Goal: Navigation & Orientation: Understand site structure

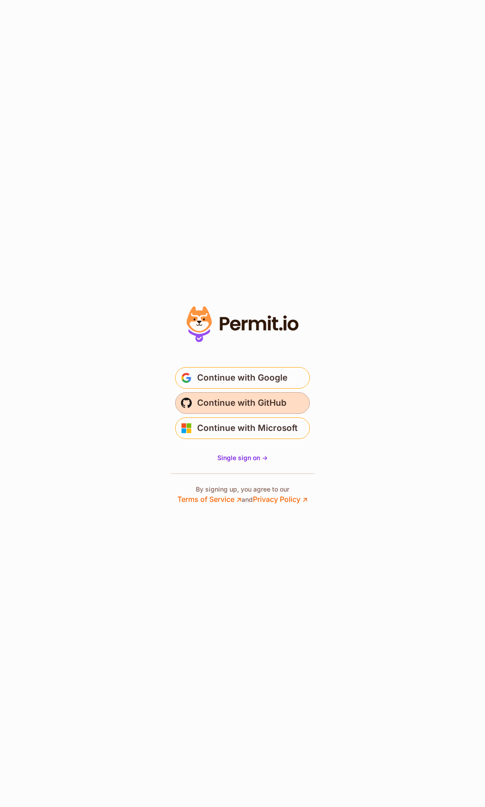
click at [219, 402] on span "Continue with GitHub" at bounding box center [241, 403] width 89 height 14
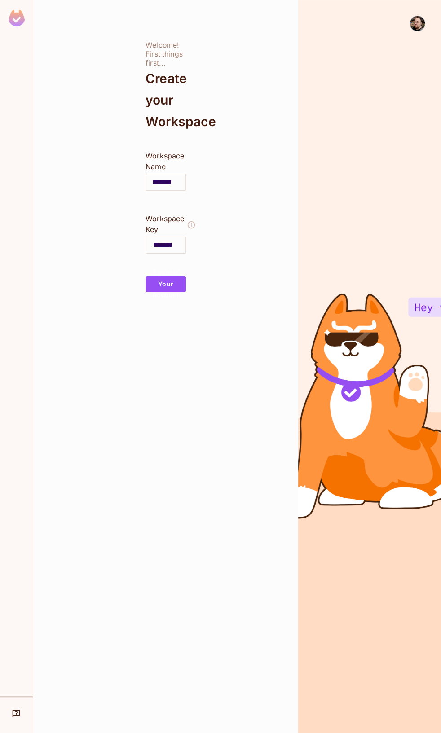
click at [417, 31] on div at bounding box center [418, 24] width 16 height 16
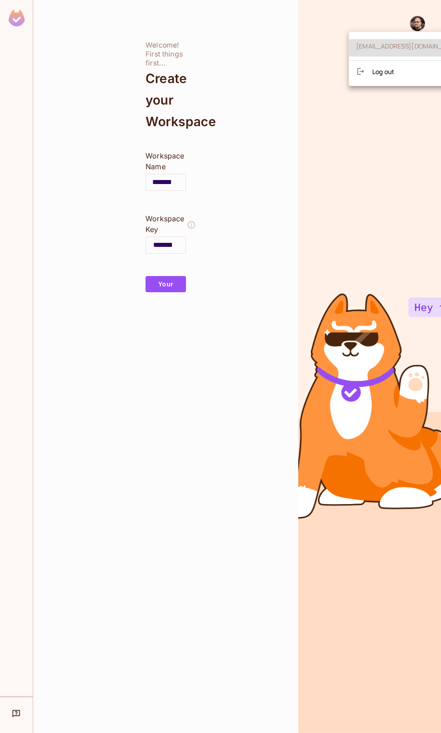
click at [377, 63] on ul "configurator@gmail.com Log out" at bounding box center [409, 58] width 121 height 47
click at [376, 65] on ul "configurator@gmail.com Log out" at bounding box center [409, 58] width 121 height 47
click at [370, 67] on div at bounding box center [364, 71] width 16 height 9
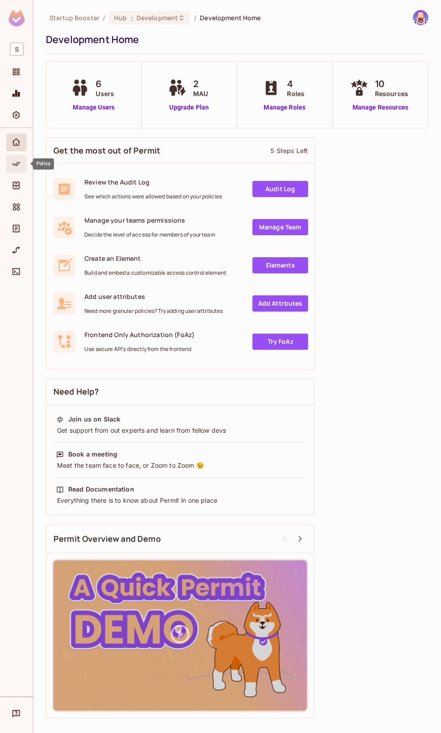
click at [13, 162] on icon "Policy" at bounding box center [16, 163] width 9 height 9
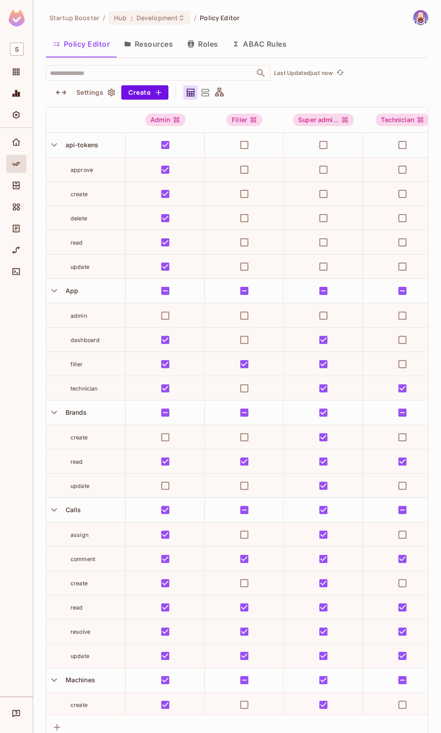
click at [219, 89] on icon at bounding box center [219, 92] width 11 height 11
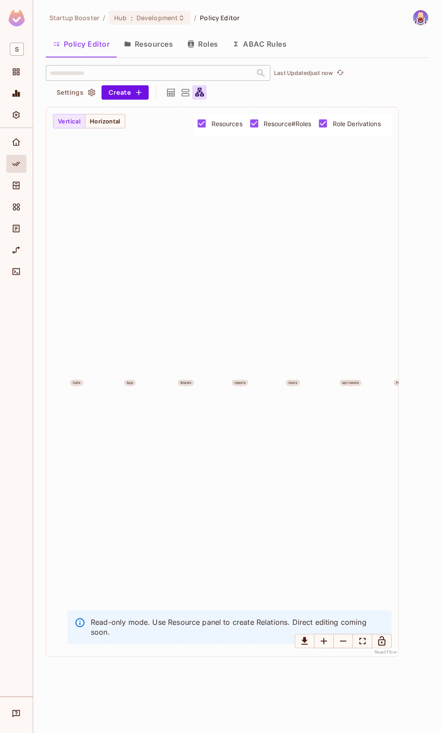
drag, startPoint x: 304, startPoint y: 409, endPoint x: 297, endPoint y: 410, distance: 6.9
click at [297, 410] on div "Transactions Machines Calls App Brands reports Users api-tokens Products Settin…" at bounding box center [222, 381] width 352 height 549
click at [190, 94] on div at bounding box center [185, 92] width 14 height 14
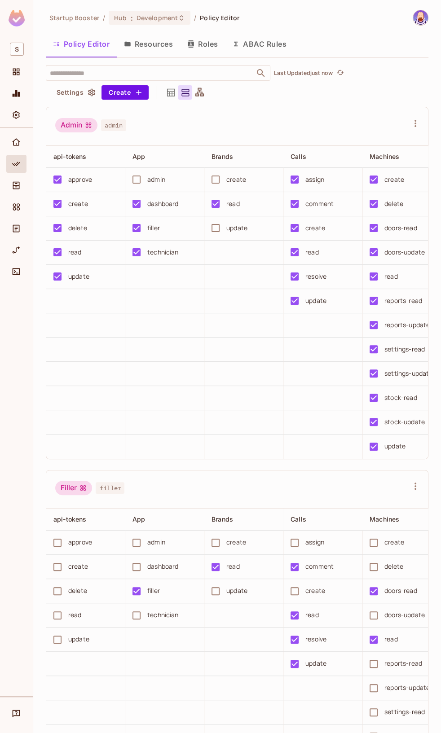
click at [181, 94] on icon at bounding box center [185, 92] width 11 height 11
click at [171, 92] on icon at bounding box center [171, 93] width 8 height 8
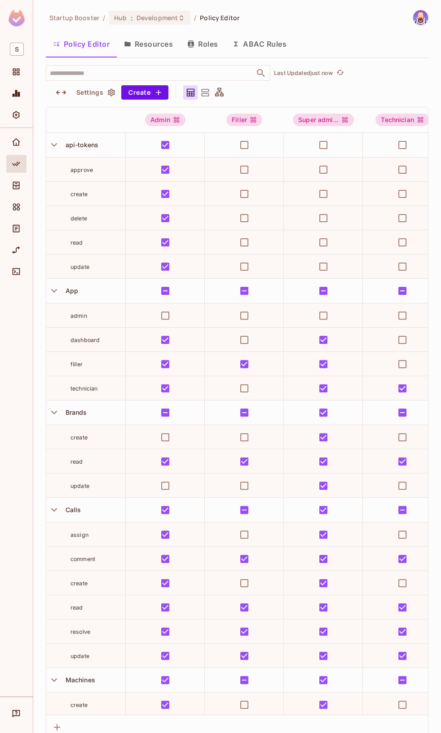
click at [185, 90] on icon at bounding box center [190, 92] width 11 height 11
click at [194, 90] on icon at bounding box center [191, 93] width 8 height 8
click at [199, 90] on icon at bounding box center [204, 92] width 11 height 11
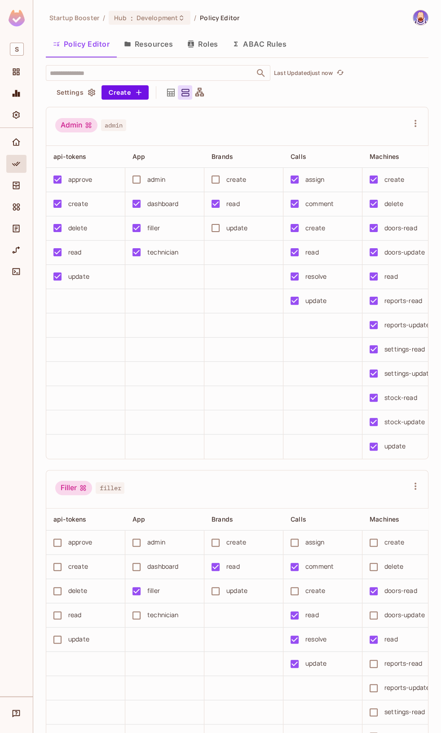
click at [169, 96] on icon at bounding box center [171, 93] width 8 height 8
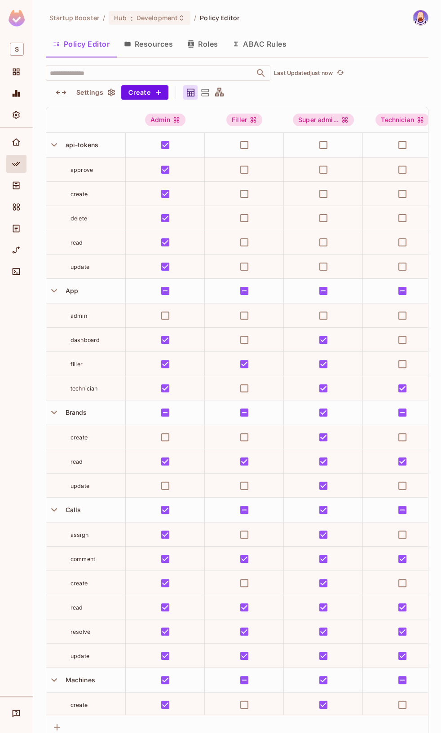
click at [87, 91] on button "Settings" at bounding box center [95, 92] width 45 height 14
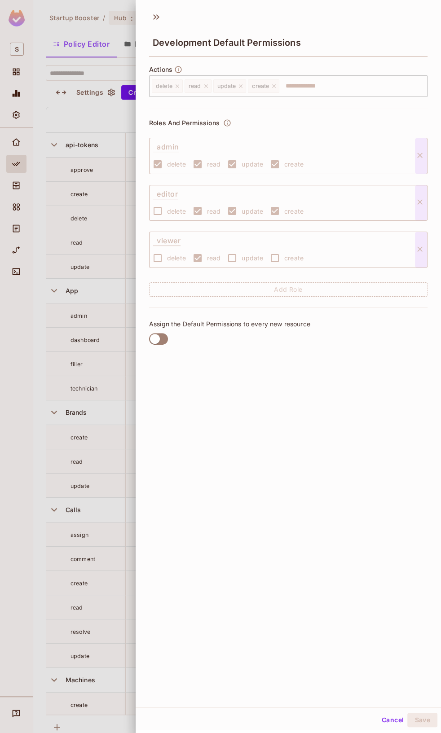
click at [93, 88] on div at bounding box center [220, 366] width 441 height 733
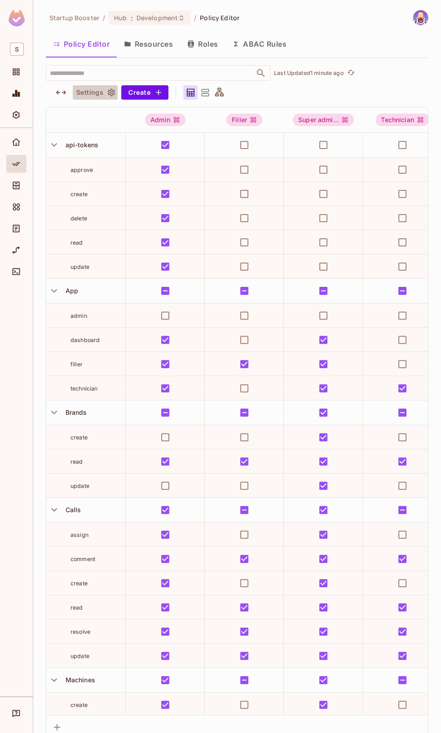
click at [104, 93] on button "Settings" at bounding box center [95, 92] width 45 height 14
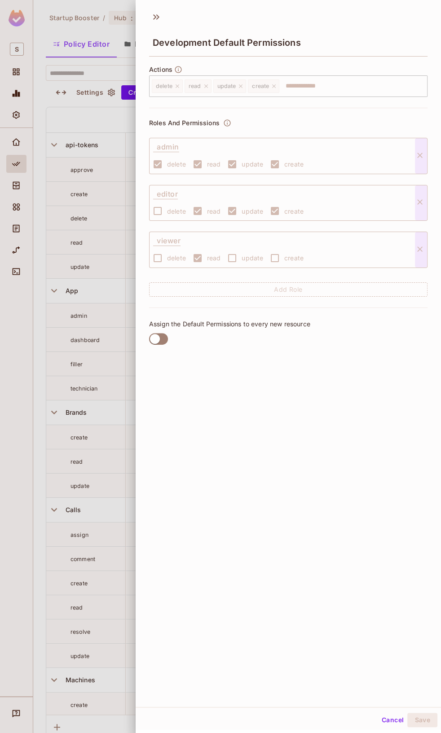
click at [108, 112] on div at bounding box center [220, 366] width 441 height 733
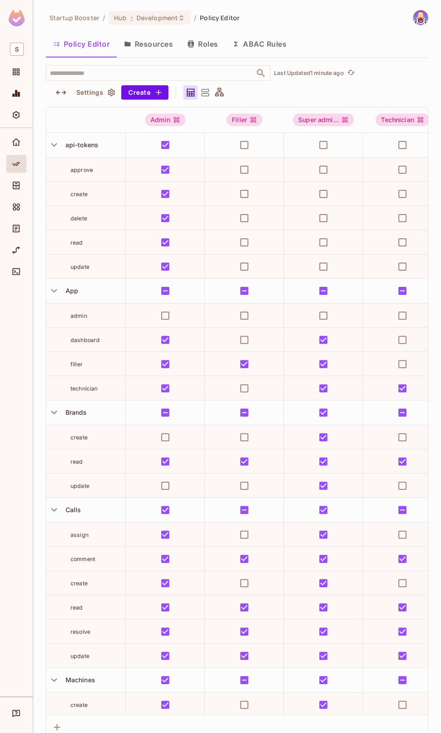
click at [225, 98] on div at bounding box center [204, 92] width 43 height 14
click at [219, 97] on icon at bounding box center [219, 92] width 11 height 11
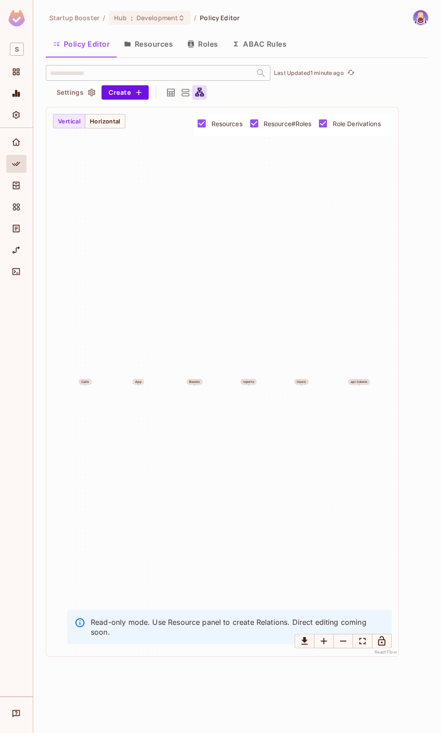
click at [183, 97] on icon at bounding box center [185, 92] width 11 height 11
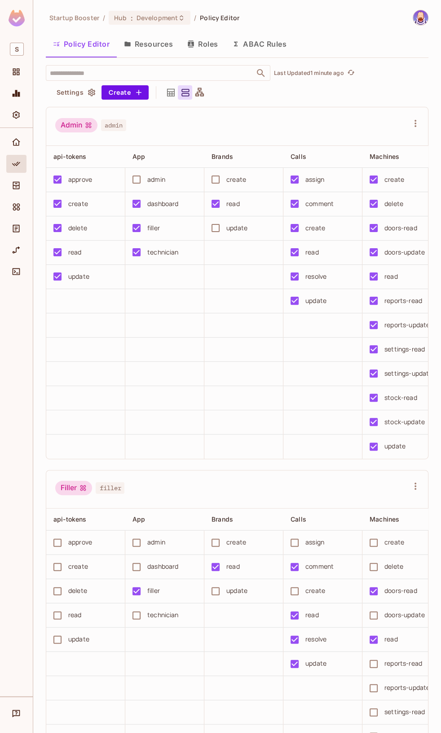
click at [169, 98] on div at bounding box center [170, 92] width 14 height 14
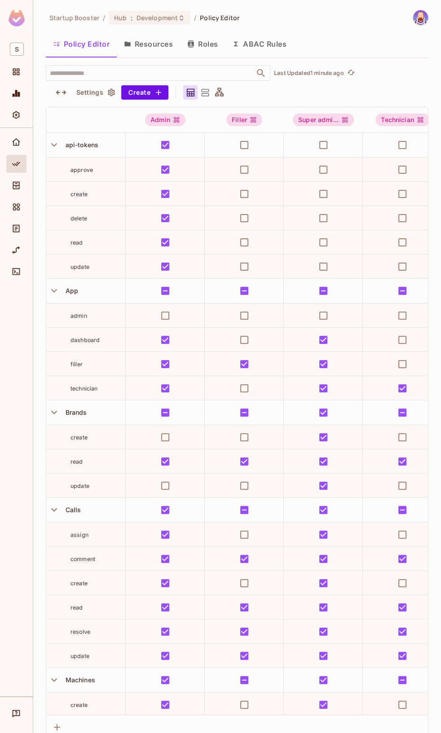
click at [96, 94] on button "Settings" at bounding box center [95, 92] width 45 height 14
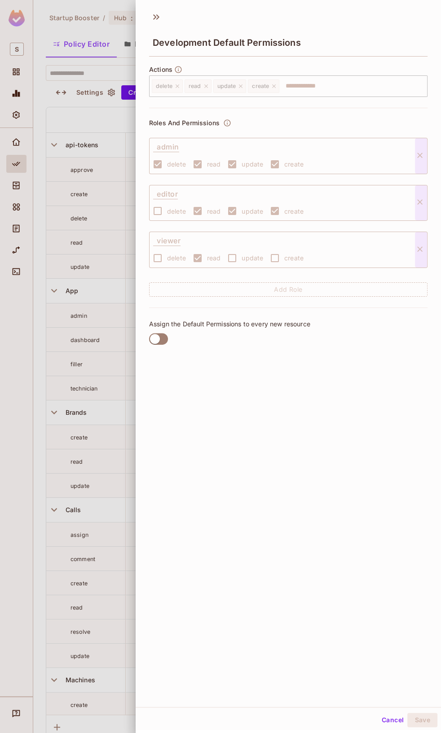
click at [96, 94] on div at bounding box center [220, 366] width 441 height 733
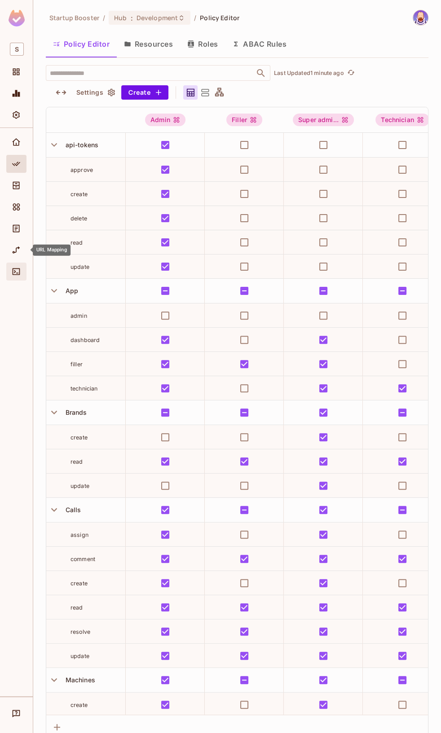
click at [15, 274] on icon "Connect" at bounding box center [17, 272] width 8 height 7
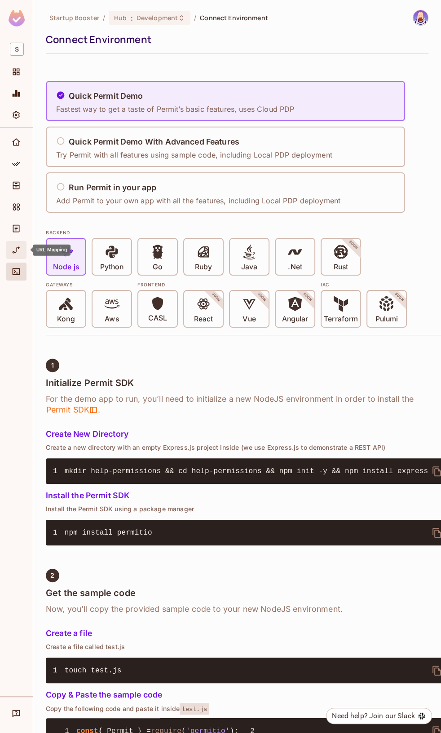
click at [14, 258] on div "URL Mapping" at bounding box center [16, 250] width 20 height 18
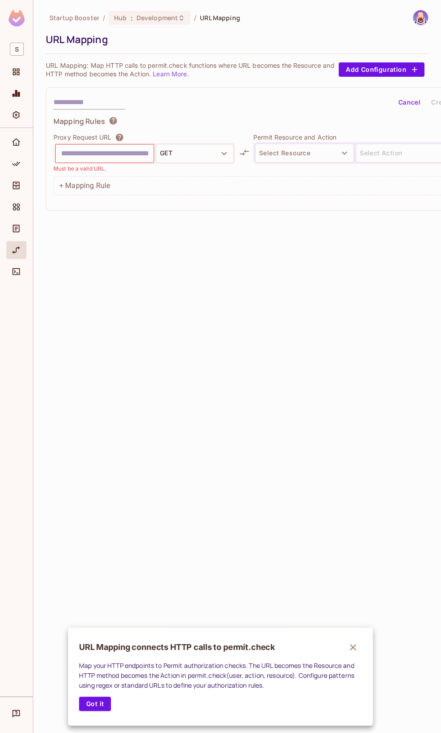
click at [123, 137] on div at bounding box center [220, 366] width 441 height 733
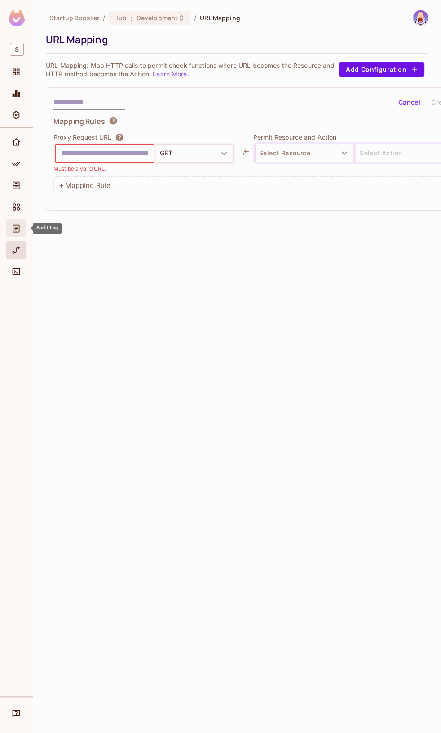
click at [16, 231] on icon "Audit Log" at bounding box center [16, 228] width 9 height 9
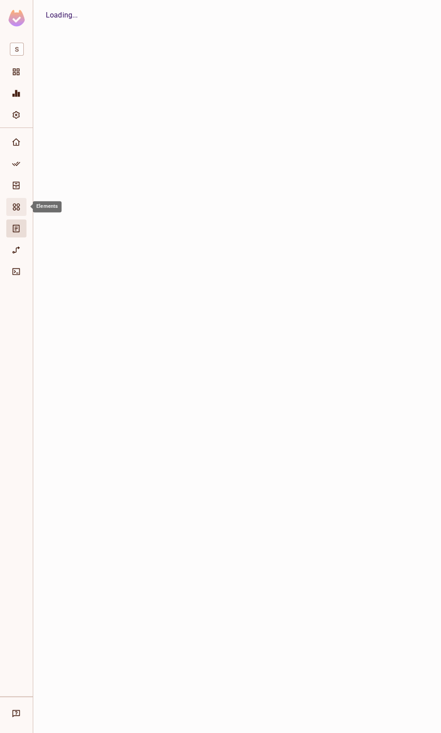
click at [17, 206] on icon "Elements" at bounding box center [16, 206] width 7 height 7
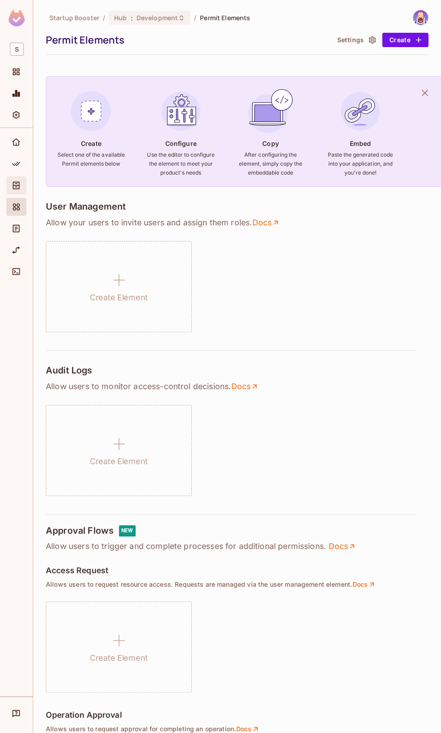
click at [15, 184] on icon "Directory" at bounding box center [16, 186] width 7 height 8
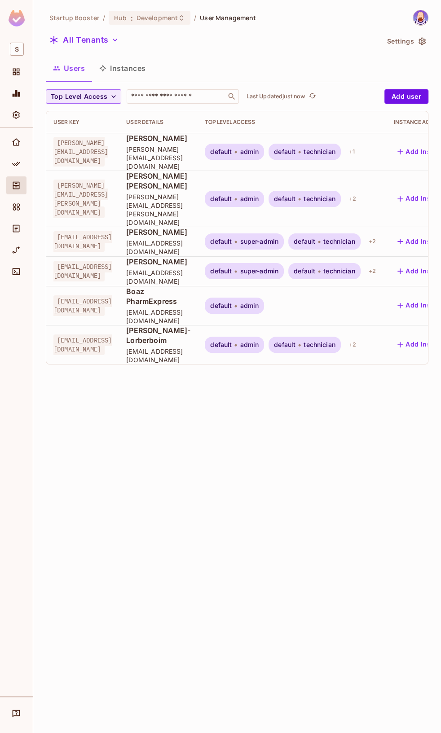
click at [72, 90] on button "Top Level Access" at bounding box center [83, 96] width 75 height 14
click at [87, 119] on span "Admin" at bounding box center [72, 117] width 38 height 9
click at [74, 96] on icon "button" at bounding box center [78, 96] width 9 height 9
click at [81, 99] on span "Top Level Access" at bounding box center [79, 96] width 57 height 11
click at [170, 75] on div at bounding box center [220, 366] width 441 height 733
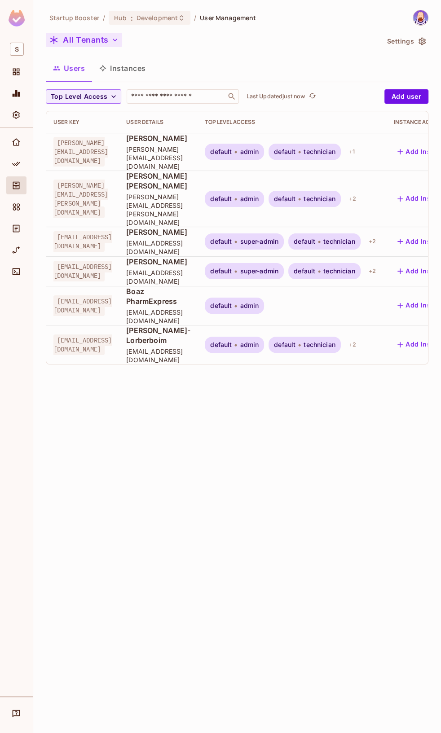
click at [89, 43] on button "All Tenants" at bounding box center [84, 40] width 76 height 14
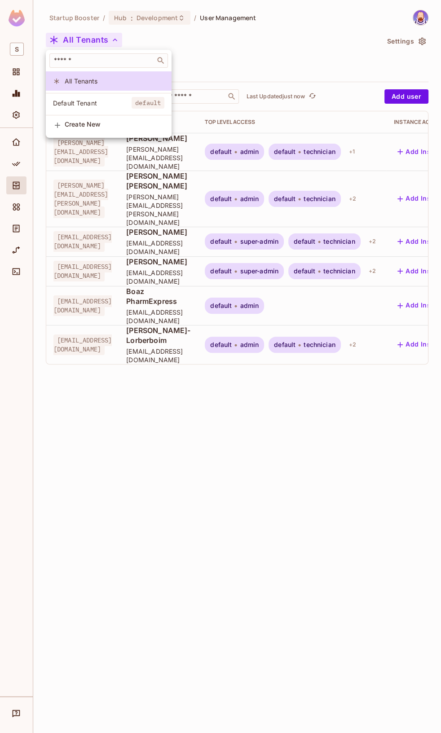
click at [97, 40] on div at bounding box center [220, 366] width 441 height 733
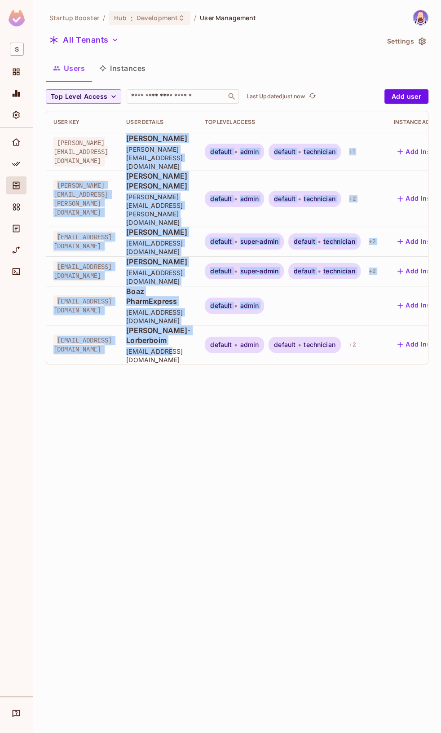
drag, startPoint x: 168, startPoint y: 141, endPoint x: 214, endPoint y: 303, distance: 167.6
click at [214, 303] on tbody "[PERSON_NAME][EMAIL_ADDRESS][DOMAIN_NAME] [PERSON_NAME] [PERSON_NAME][EMAIL_ADD…" at bounding box center [277, 248] width 462 height 231
click at [190, 347] on span "[EMAIL_ADDRESS][DOMAIN_NAME]" at bounding box center [158, 355] width 64 height 17
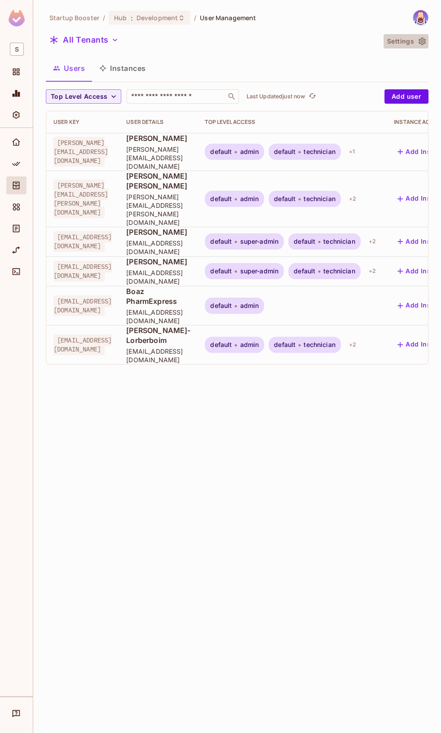
click at [415, 45] on button "Settings" at bounding box center [406, 41] width 45 height 14
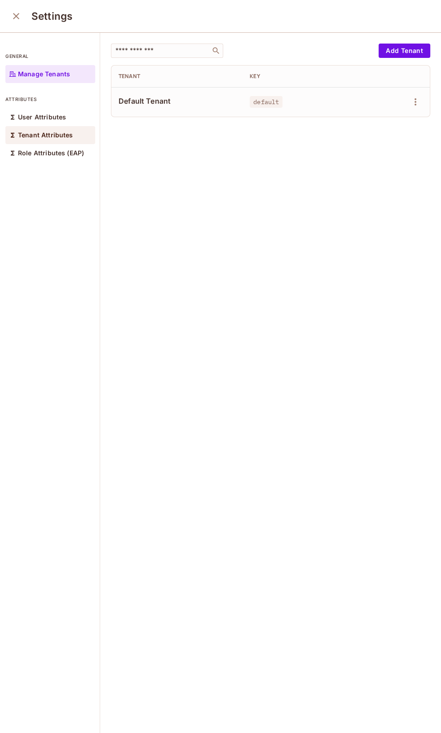
click at [38, 126] on div "Tenant Attributes" at bounding box center [50, 135] width 90 height 18
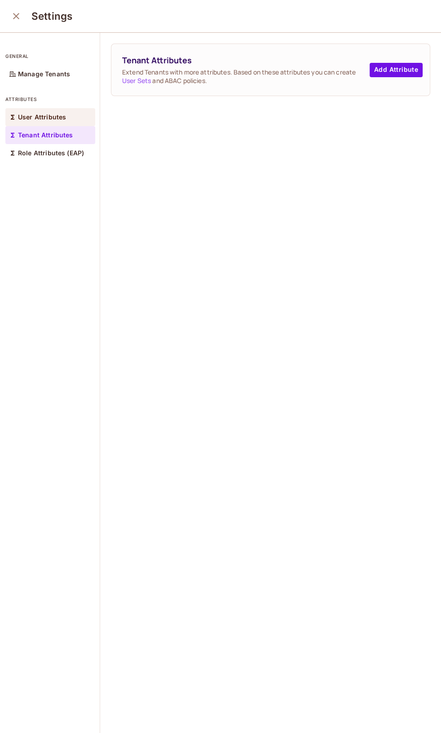
click at [41, 117] on p "User Attributes" at bounding box center [42, 117] width 48 height 7
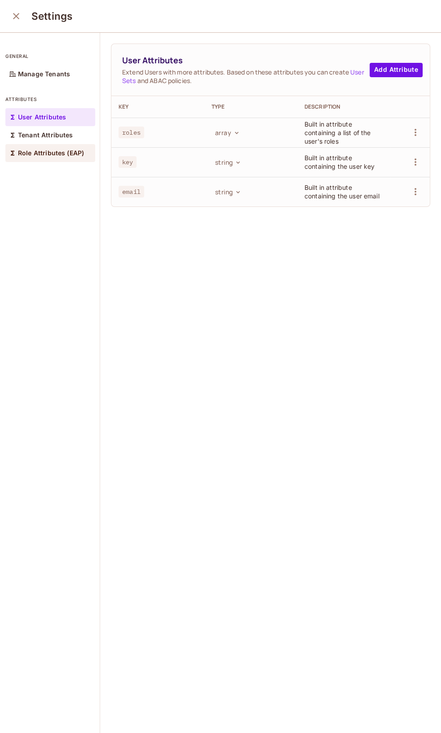
click at [43, 144] on div "Role Attributes (EAP)" at bounding box center [50, 153] width 90 height 18
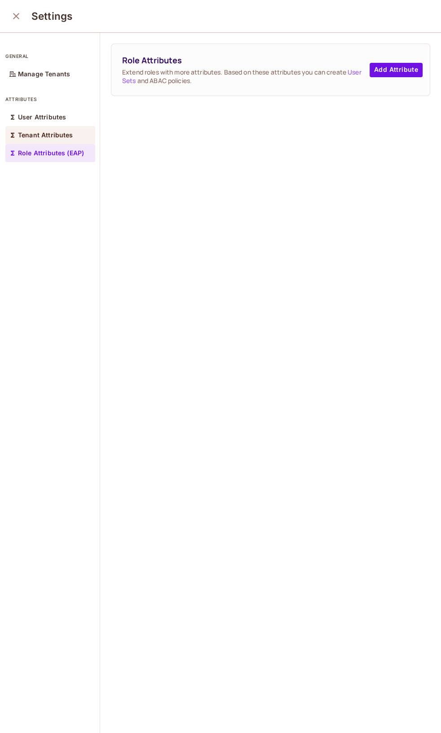
click at [43, 138] on p "Tenant Attributes" at bounding box center [45, 135] width 55 height 7
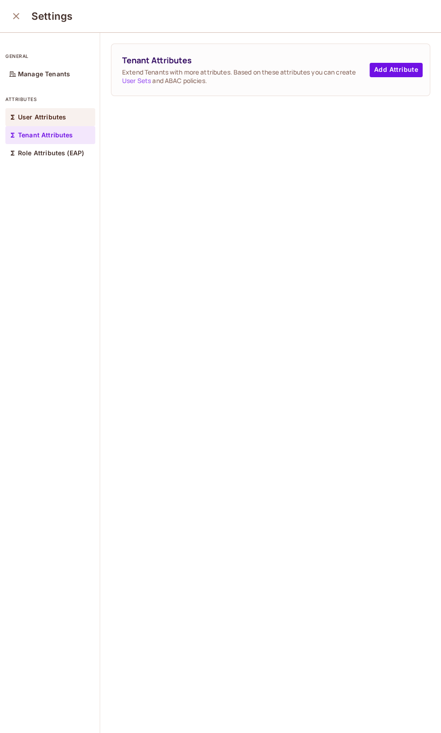
click at [43, 124] on div "User Attributes" at bounding box center [50, 117] width 90 height 18
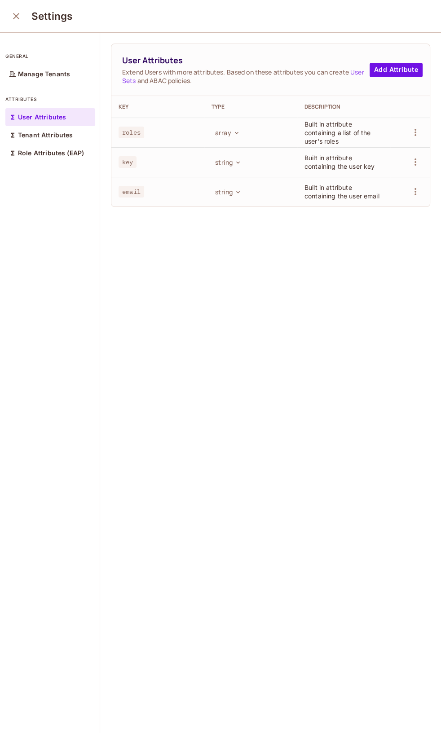
click at [19, 13] on icon "close" at bounding box center [16, 16] width 11 height 11
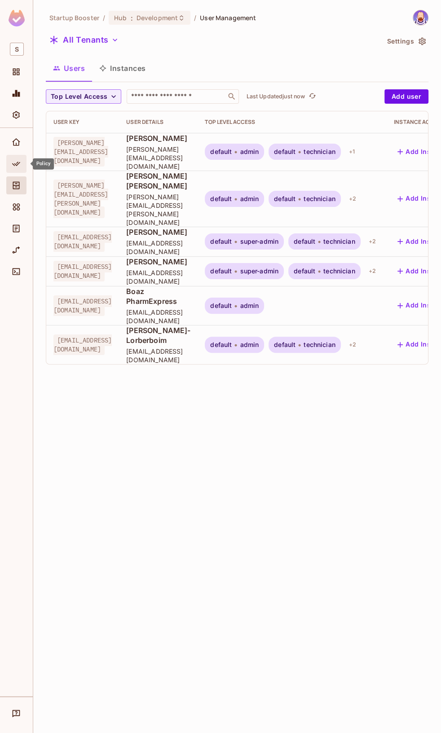
click at [12, 167] on icon "Policy" at bounding box center [16, 163] width 9 height 9
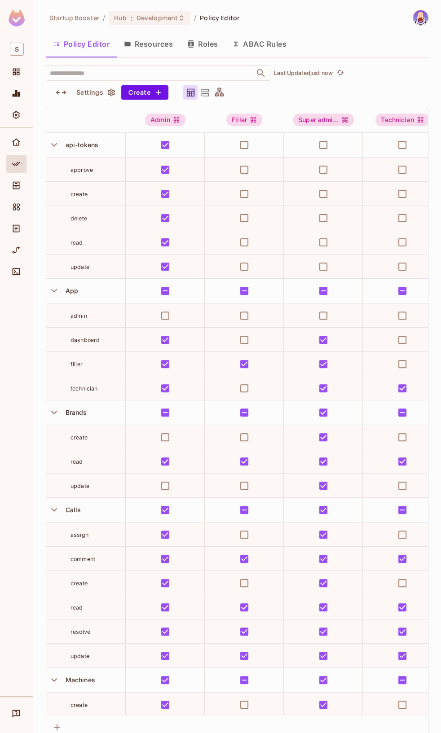
click at [65, 92] on icon "button" at bounding box center [61, 92] width 10 height 4
click at [66, 92] on icon "button" at bounding box center [61, 92] width 11 height 11
click at [13, 118] on icon "Settings" at bounding box center [16, 114] width 9 height 9
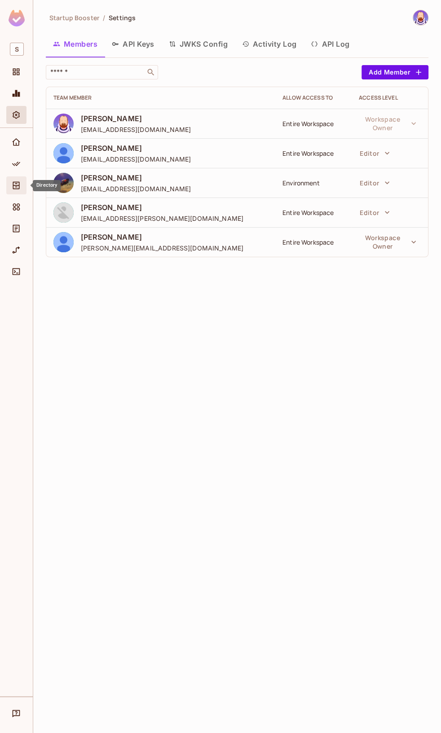
click at [24, 189] on div "Directory" at bounding box center [17, 185] width 15 height 11
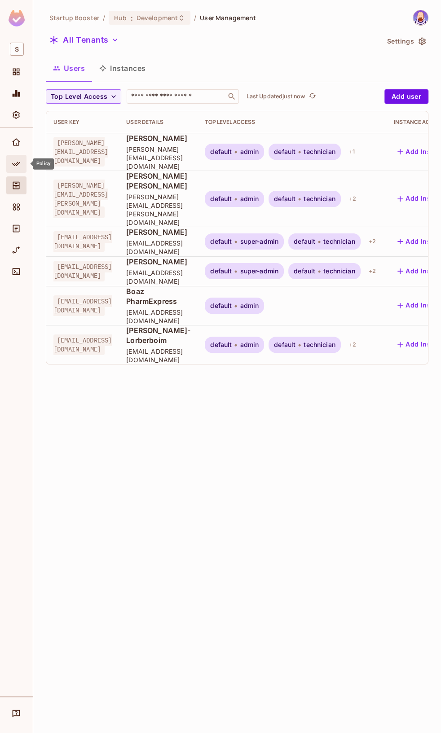
click at [22, 167] on div "Policy" at bounding box center [17, 164] width 15 height 11
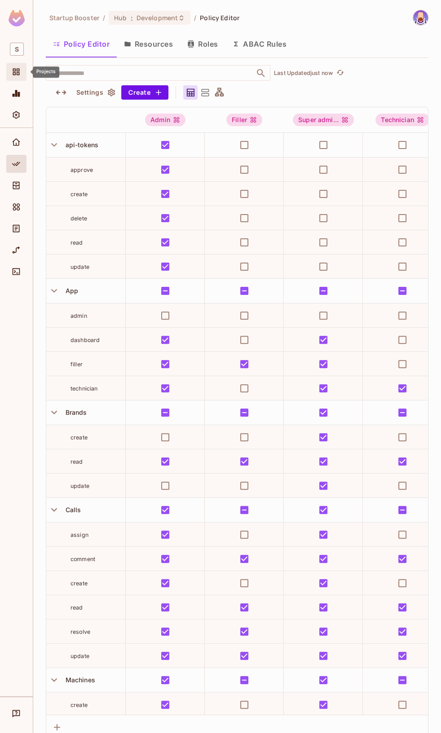
click at [22, 68] on div "Projects" at bounding box center [17, 71] width 15 height 11
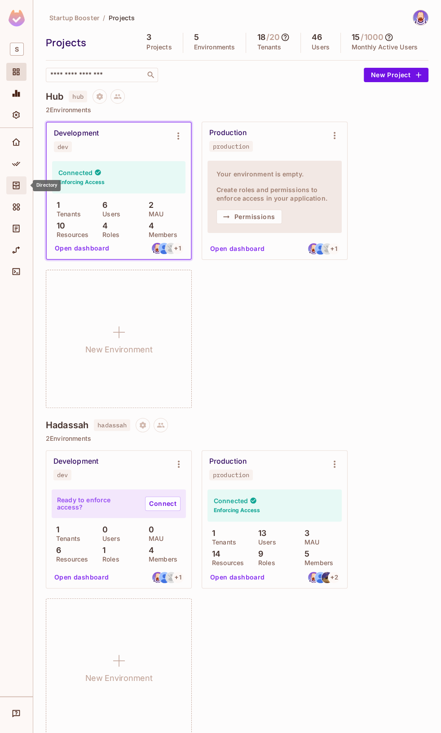
click at [19, 180] on span "Directory" at bounding box center [16, 185] width 11 height 11
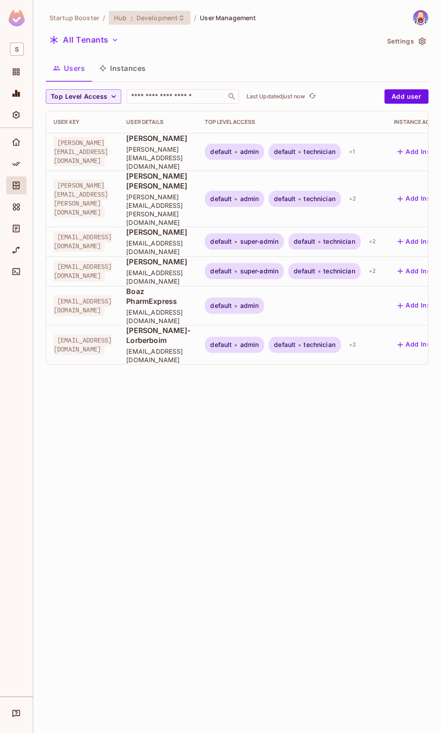
click at [168, 24] on div "Hub : Development" at bounding box center [150, 18] width 82 height 14
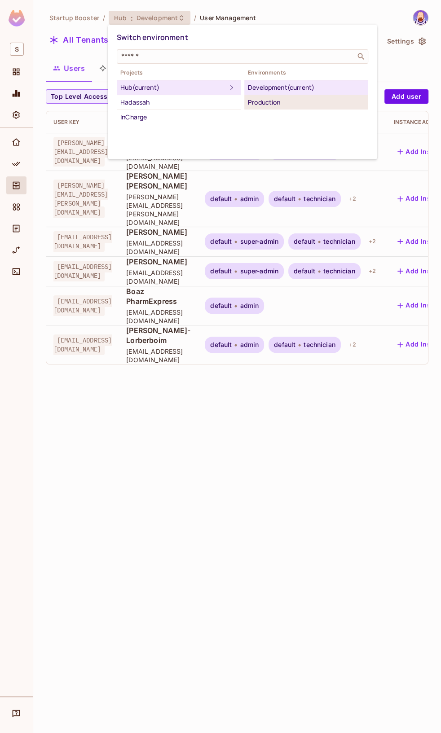
click at [265, 101] on div "Production" at bounding box center [306, 102] width 117 height 11
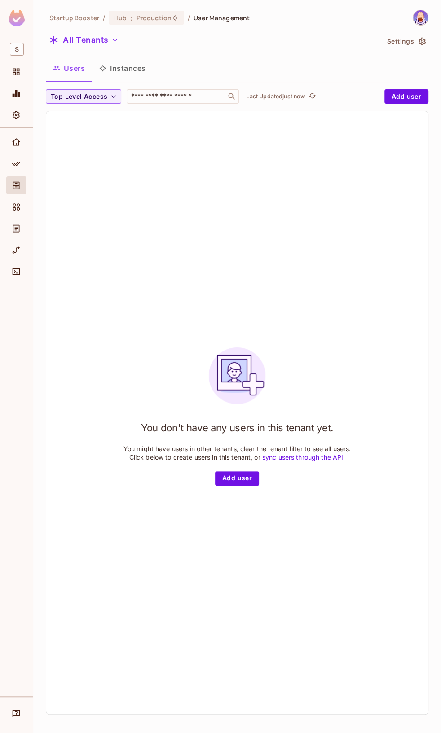
click at [162, 18] on span "Production" at bounding box center [154, 17] width 35 height 9
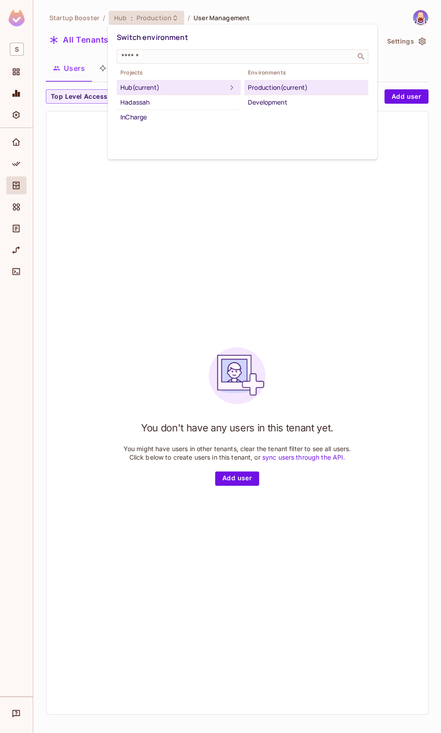
click at [273, 81] on li "Production (current)" at bounding box center [306, 87] width 124 height 15
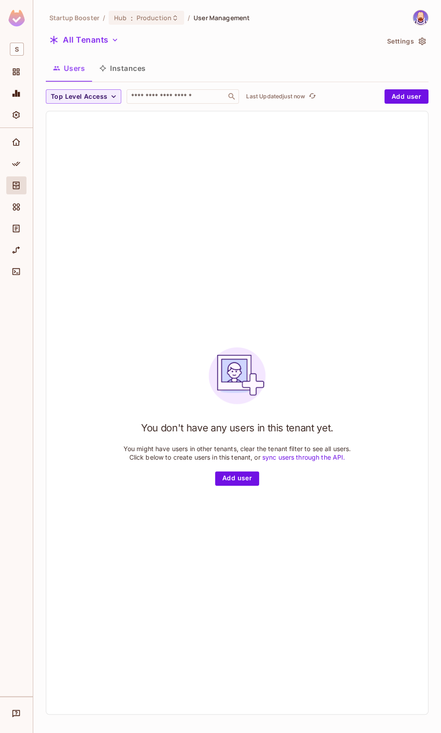
click at [143, 15] on span "Production" at bounding box center [154, 17] width 35 height 9
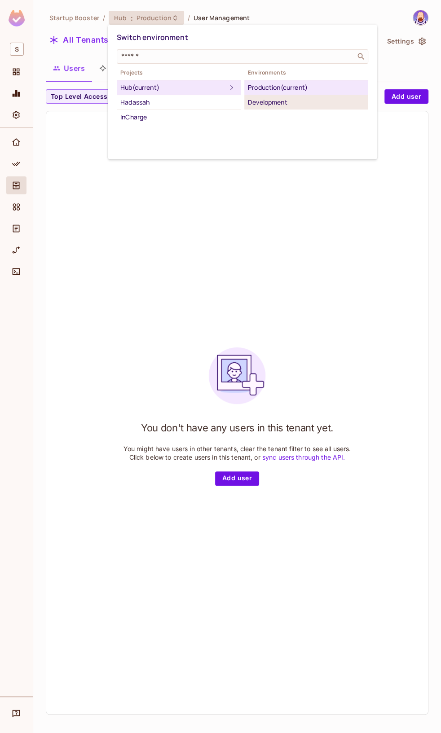
click at [306, 104] on div "Development" at bounding box center [306, 102] width 117 height 11
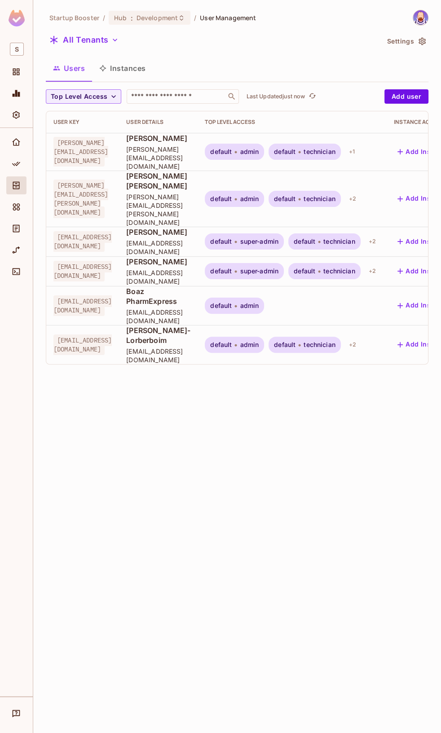
click at [121, 64] on button "Instances" at bounding box center [122, 68] width 61 height 22
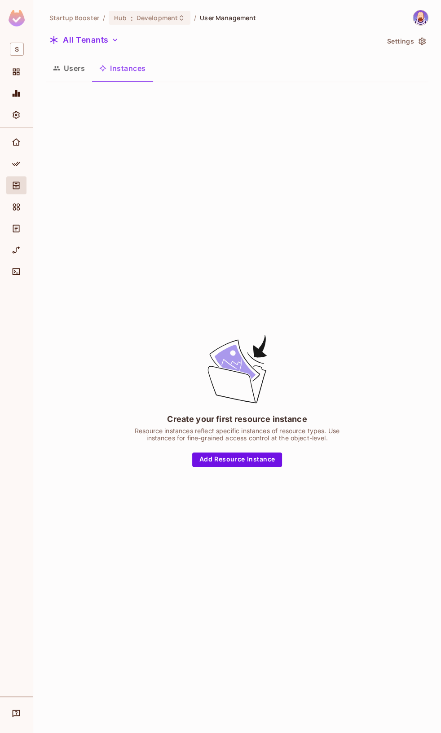
click at [76, 67] on button "Users" at bounding box center [69, 68] width 46 height 22
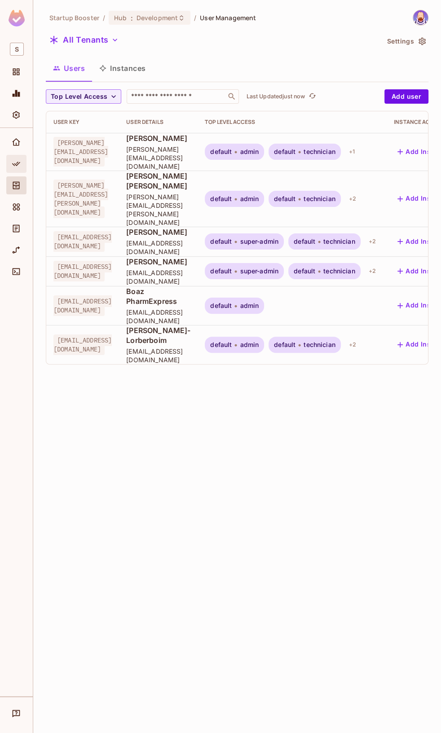
click at [16, 168] on icon "Policy" at bounding box center [16, 163] width 9 height 9
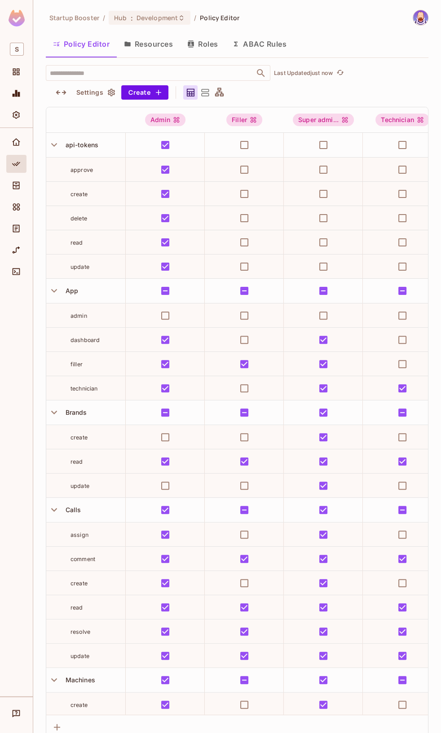
click at [275, 49] on button "ABAC Rules" at bounding box center [259, 44] width 69 height 22
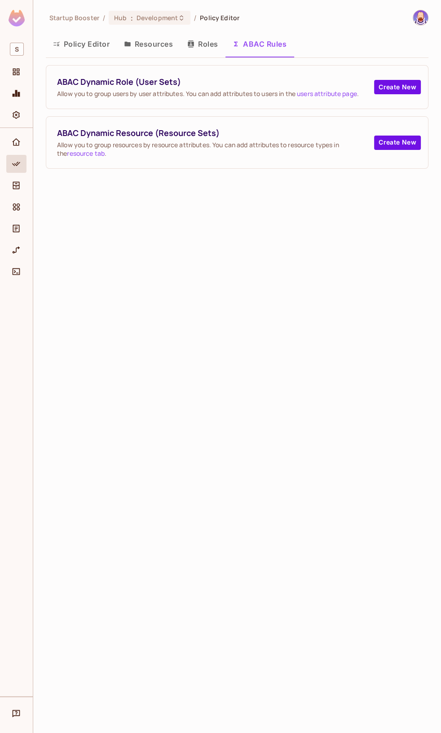
click at [191, 45] on icon "button" at bounding box center [190, 43] width 7 height 7
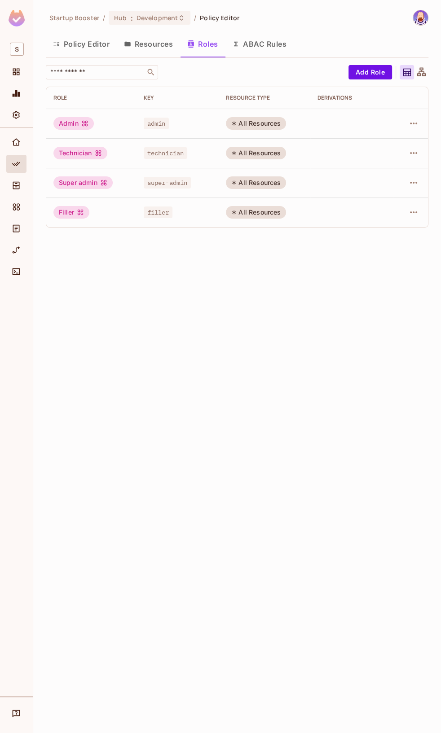
click at [159, 45] on button "Resources" at bounding box center [148, 44] width 63 height 22
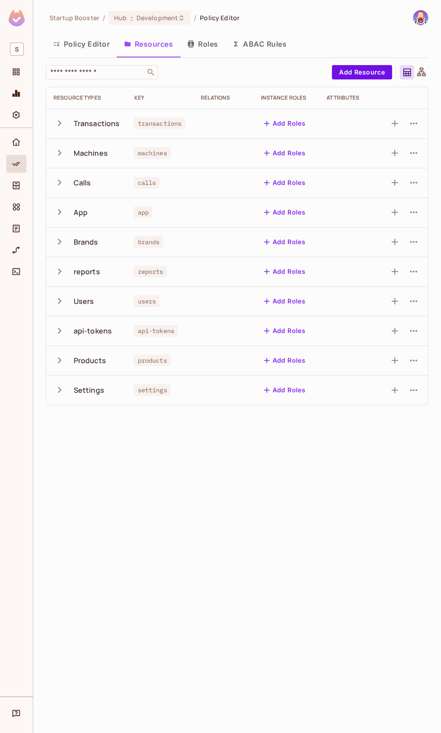
click at [84, 386] on div "Settings" at bounding box center [89, 390] width 31 height 10
click at [84, 45] on button "Policy Editor" at bounding box center [81, 44] width 71 height 22
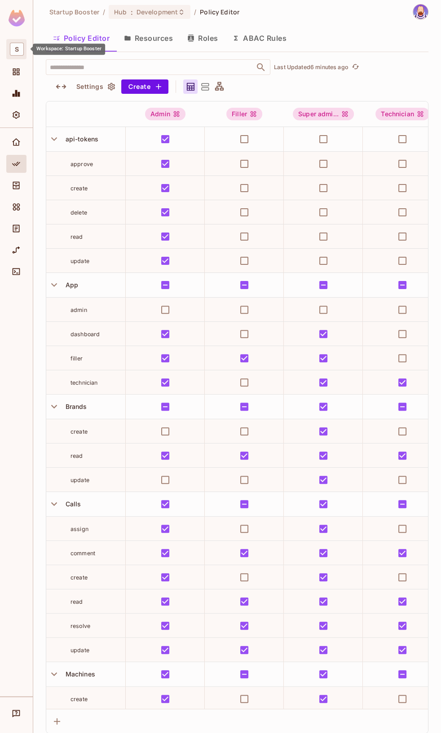
click at [15, 51] on span "S" at bounding box center [17, 49] width 14 height 13
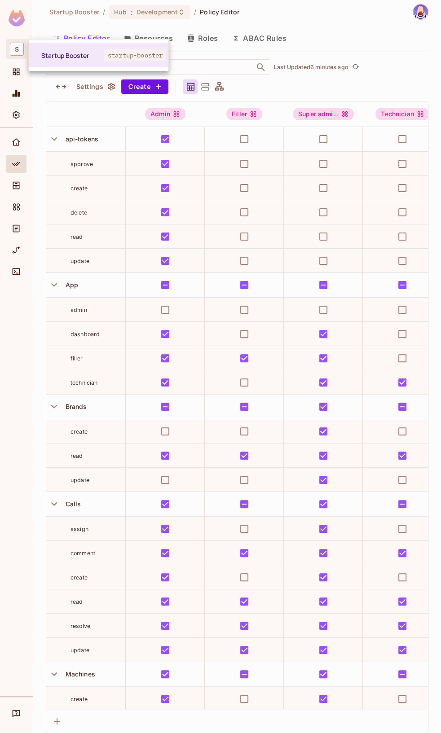
click at [19, 45] on div at bounding box center [220, 366] width 441 height 733
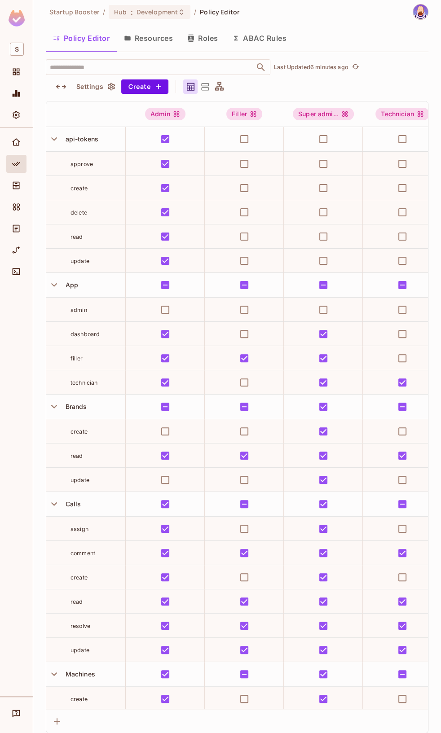
click at [415, 9] on img at bounding box center [420, 11] width 15 height 15
click at [300, 4] on div at bounding box center [220, 366] width 441 height 733
click at [355, 62] on button "Click to refresh data" at bounding box center [358, 67] width 11 height 11
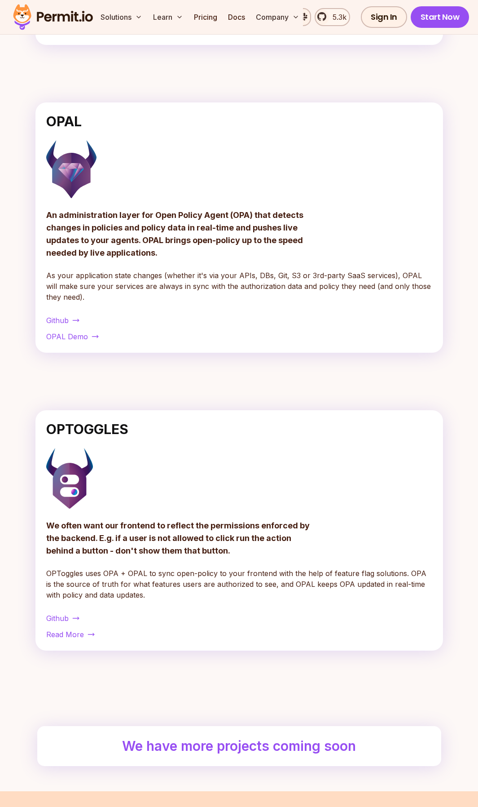
scroll to position [263, 0]
drag, startPoint x: 192, startPoint y: 282, endPoint x: 282, endPoint y: 283, distance: 90.7
click at [282, 283] on p "As your application state changes (whether it's via your APIs, DBs, Git, S3 or …" at bounding box center [239, 285] width 386 height 32
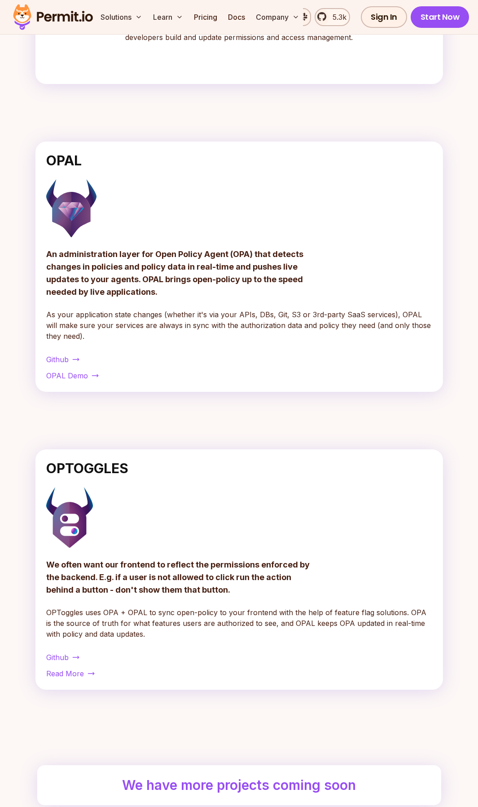
scroll to position [222, 0]
click at [55, 354] on div "OPAL An administration layer for Open Policy Agent (OPA) that detects changes i…" at bounding box center [239, 267] width 408 height 250
click at [66, 359] on span "Github" at bounding box center [57, 360] width 22 height 11
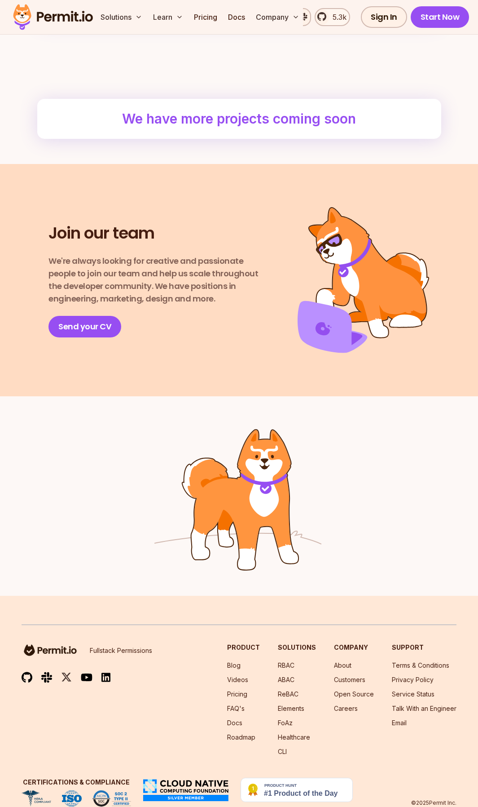
scroll to position [917, 0]
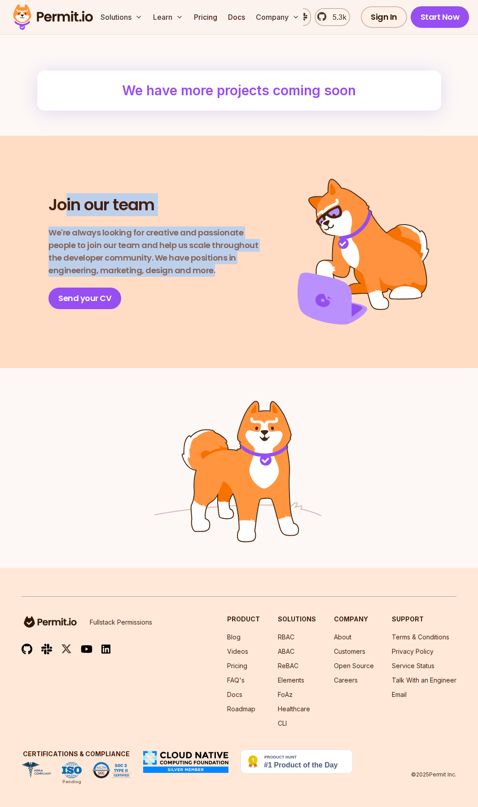
drag, startPoint x: 175, startPoint y: 277, endPoint x: 260, endPoint y: 309, distance: 90.4
click at [260, 309] on div "Join our team We're always looking for creative and passionate people to join o…" at bounding box center [239, 252] width 460 height 146
drag, startPoint x: 112, startPoint y: 276, endPoint x: 44, endPoint y: 210, distance: 94.3
click at [45, 215] on div "Join our team We're always looking for creative and passionate people to join o…" at bounding box center [239, 252] width 460 height 146
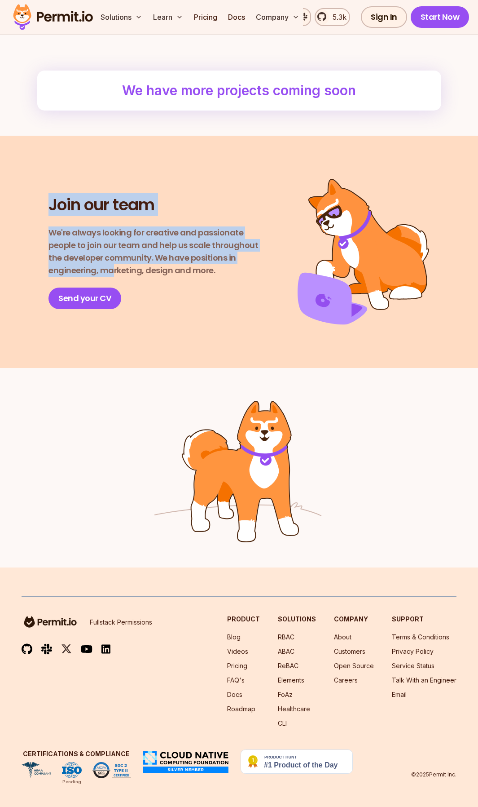
click at [44, 210] on div "Join our team We're always looking for creative and passionate people to join o…" at bounding box center [239, 252] width 460 height 146
drag, startPoint x: 44, startPoint y: 210, endPoint x: 212, endPoint y: 278, distance: 180.9
click at [212, 278] on div "Join our team We're always looking for creative and passionate people to join o…" at bounding box center [239, 252] width 460 height 146
click at [212, 278] on div "Join our team We're always looking for creative and passionate people to join o…" at bounding box center [158, 251] width 218 height 115
